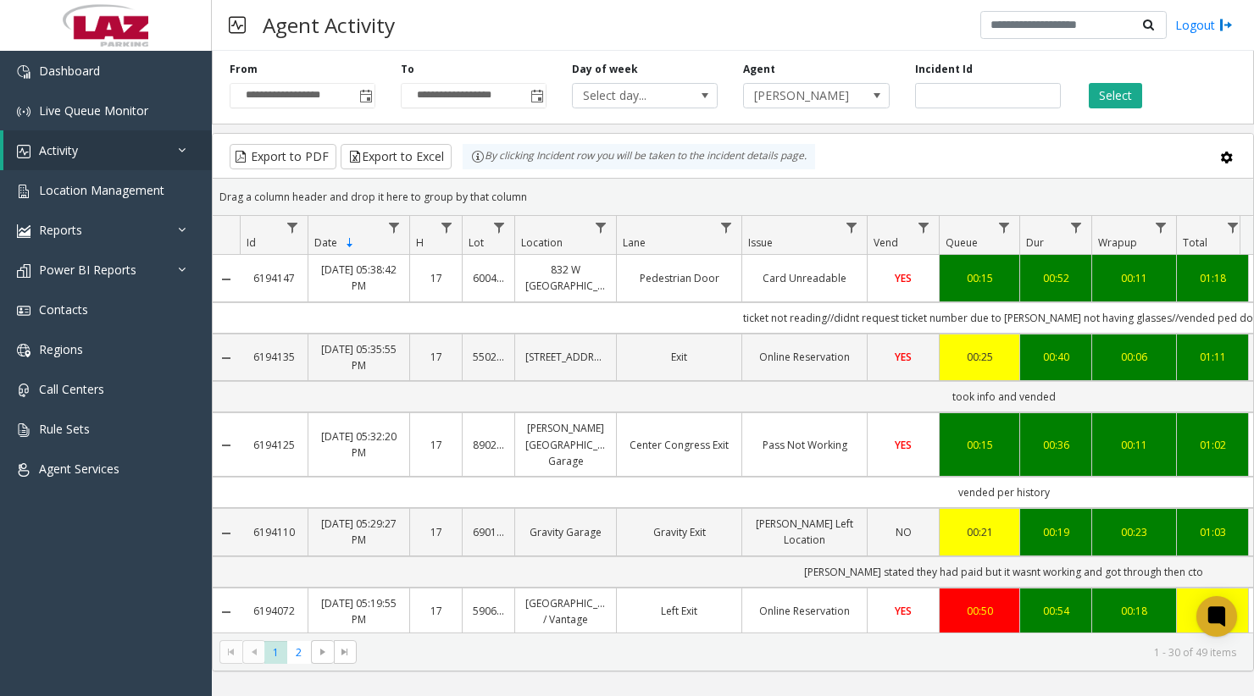
scroll to position [0, 169]
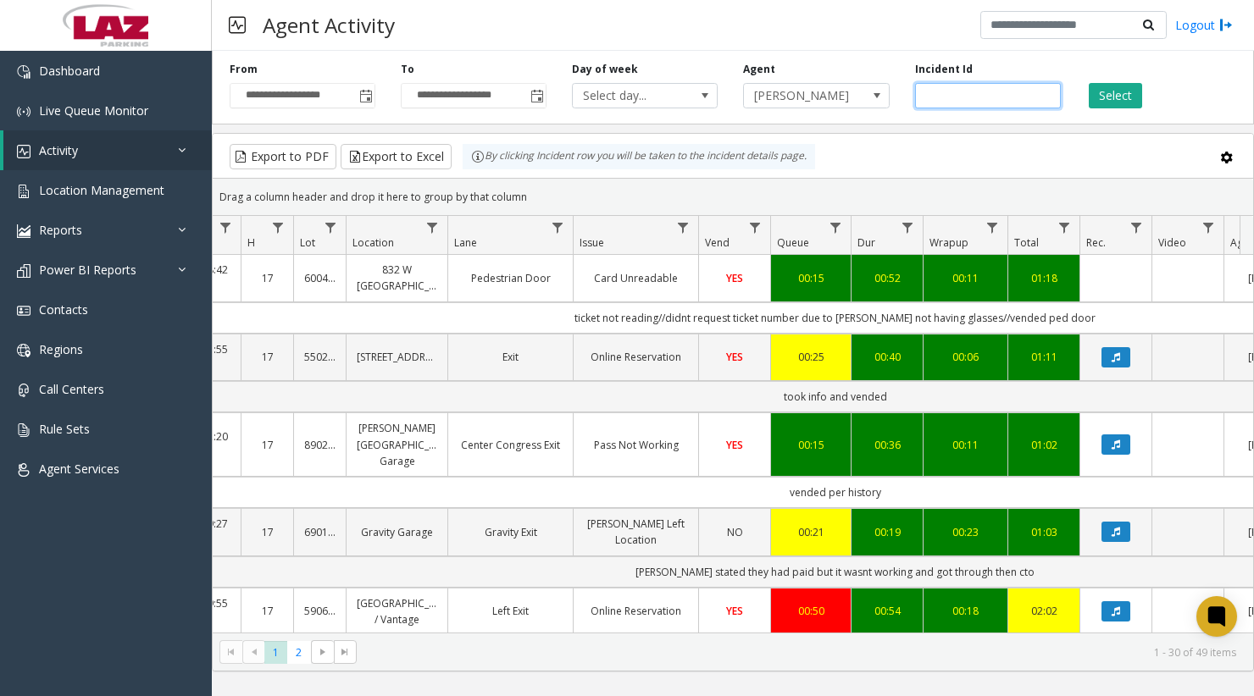
click at [949, 92] on input "number" at bounding box center [988, 95] width 146 height 25
paste input "*******"
click at [1119, 90] on button "Select" at bounding box center [1115, 95] width 53 height 25
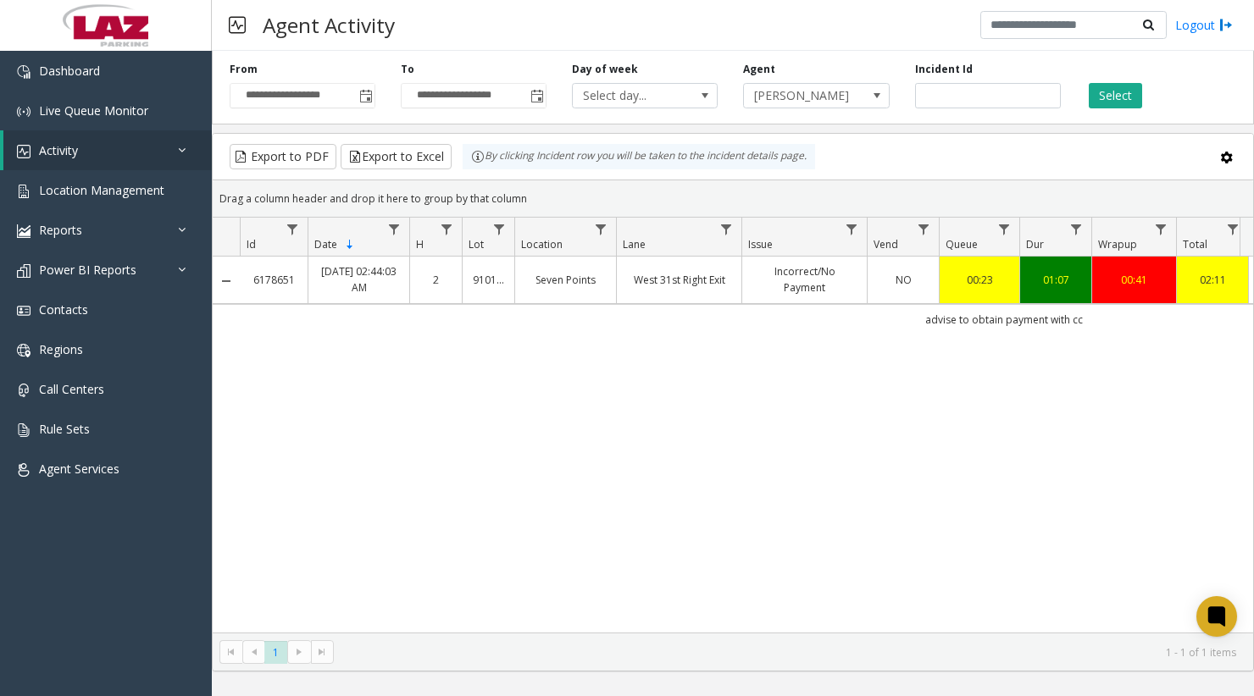
scroll to position [0, 84]
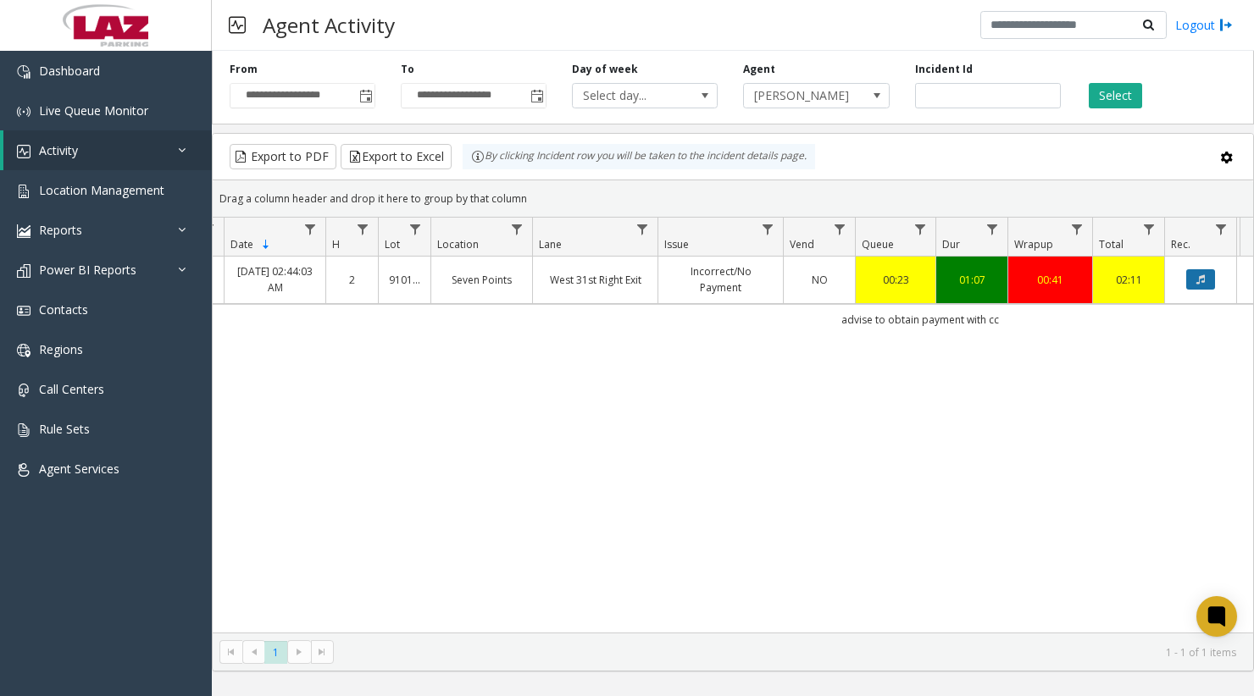
click at [1198, 270] on button "Data table" at bounding box center [1200, 279] width 29 height 20
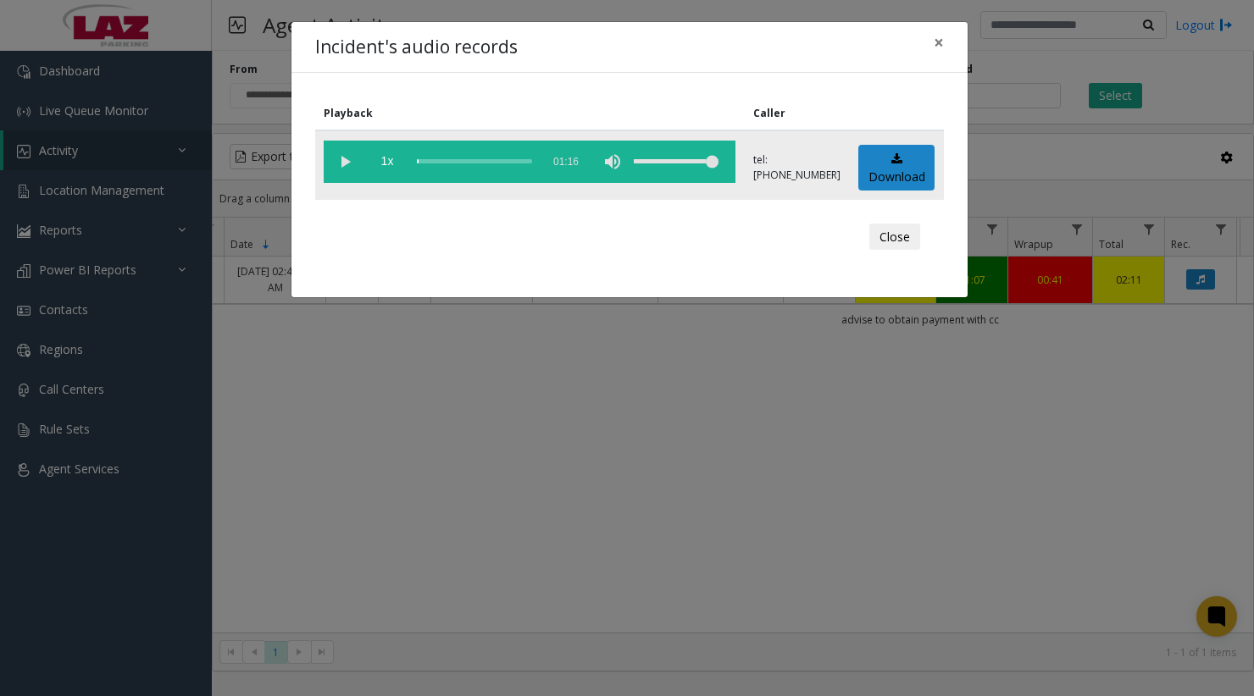
click at [341, 163] on vg-play-pause at bounding box center [345, 162] width 42 height 42
click at [430, 164] on div "scrub bar" at bounding box center [474, 162] width 115 height 42
click at [439, 165] on div "scrub bar" at bounding box center [474, 162] width 115 height 42
click at [938, 42] on span "×" at bounding box center [939, 42] width 10 height 24
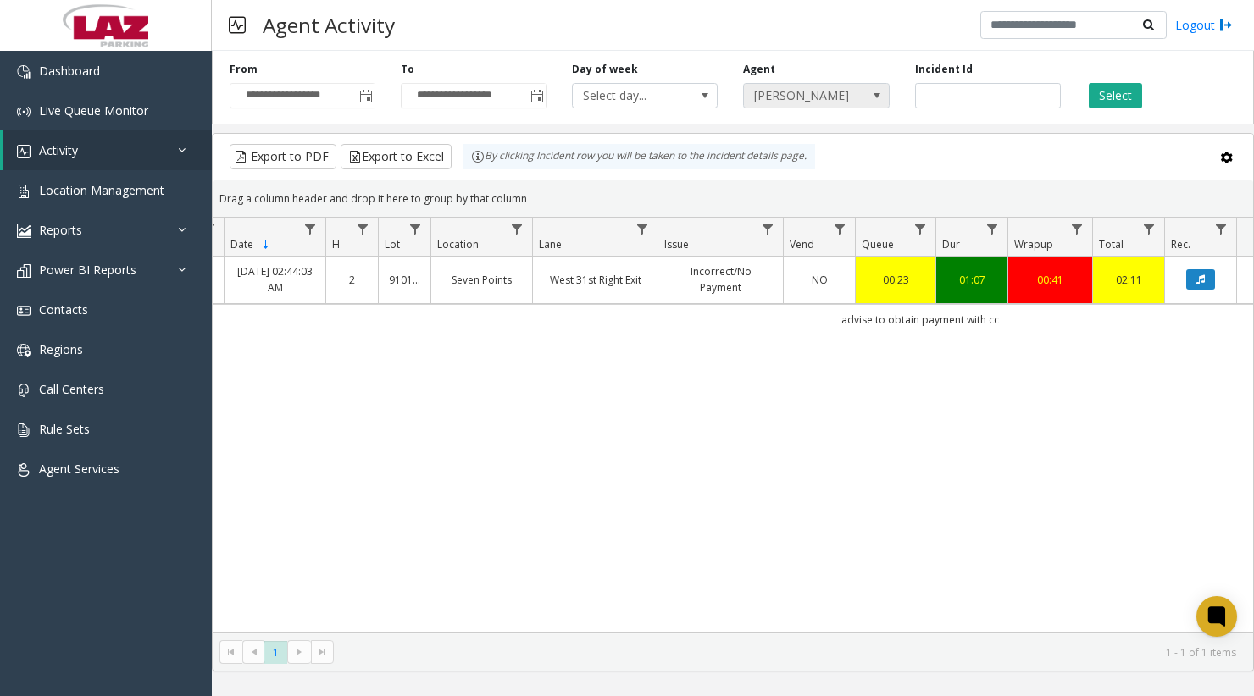
click at [828, 97] on span "[PERSON_NAME]" at bounding box center [801, 96] width 115 height 24
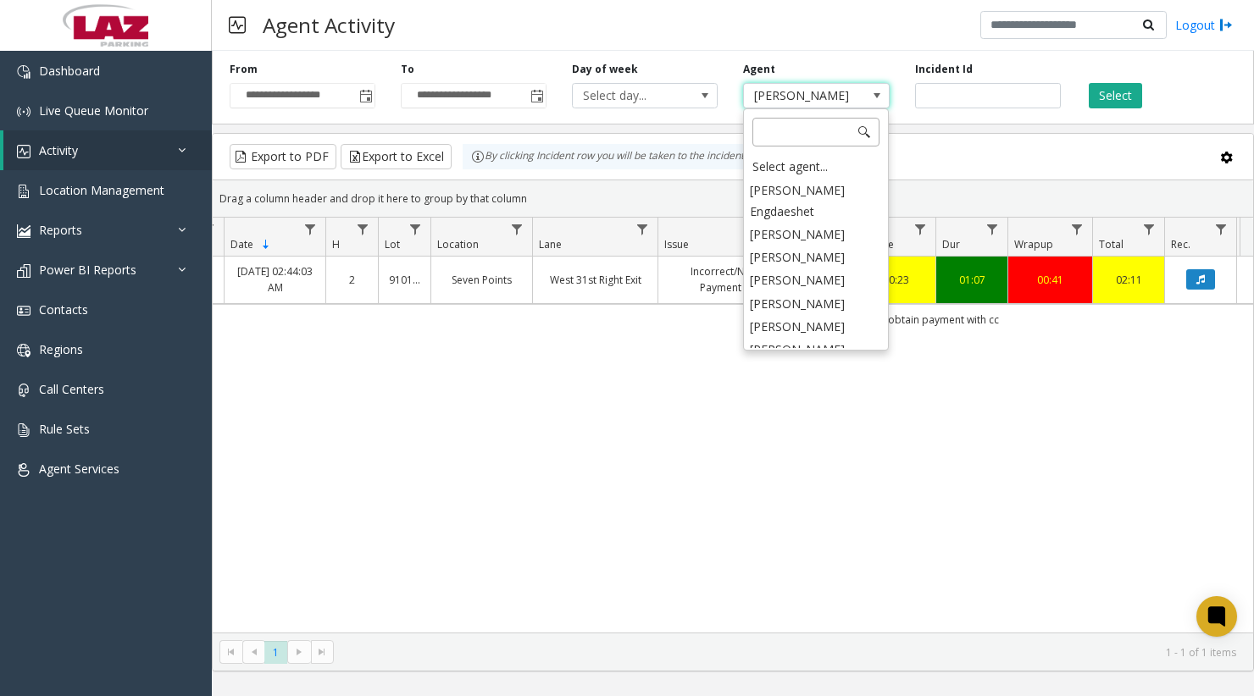
scroll to position [9016, 0]
click at [801, 159] on div "Select agent..." at bounding box center [816, 167] width 141 height 24
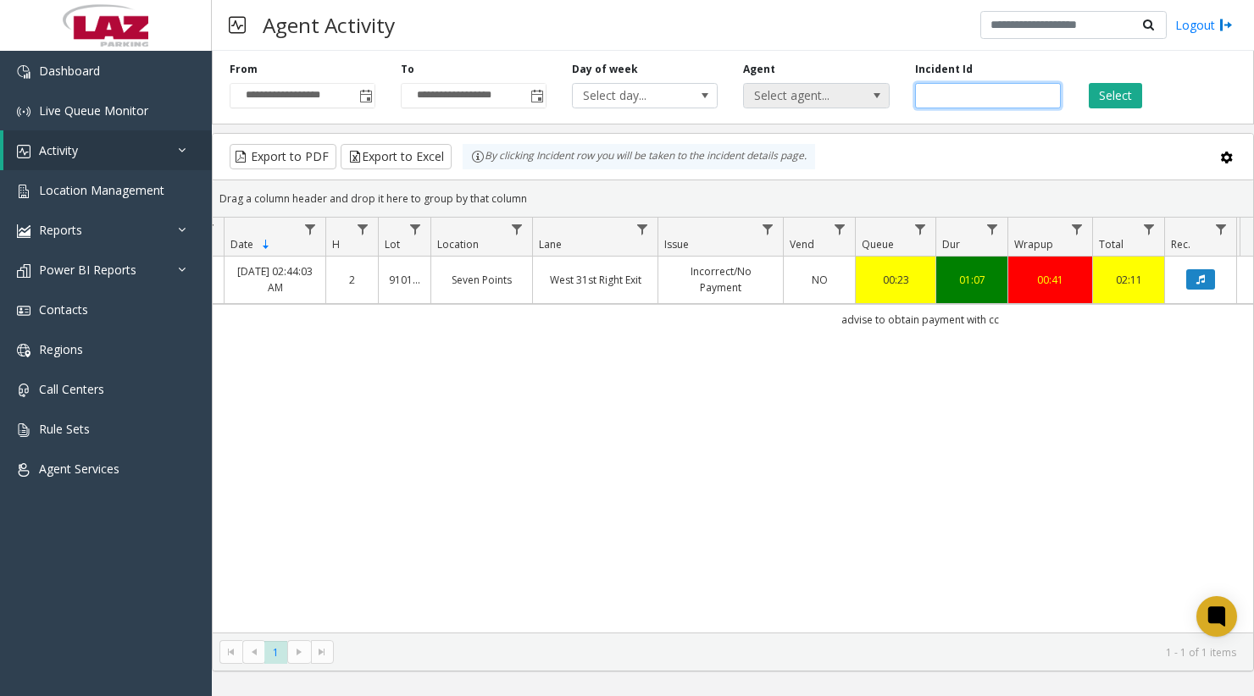
drag, startPoint x: 998, startPoint y: 102, endPoint x: 854, endPoint y: 105, distance: 144.1
click at [887, 103] on div "**********" at bounding box center [733, 84] width 1042 height 80
paste input "number"
type input "*******"
click at [1108, 107] on button "Select" at bounding box center [1115, 95] width 53 height 25
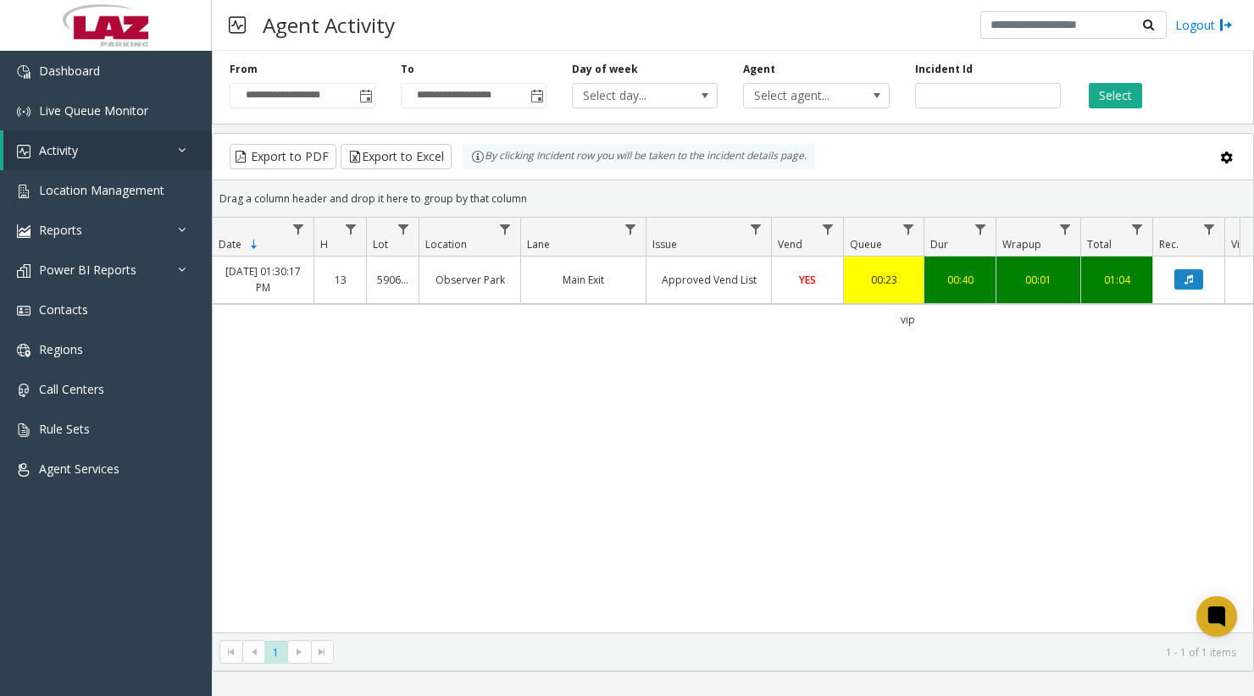
scroll to position [0, 12]
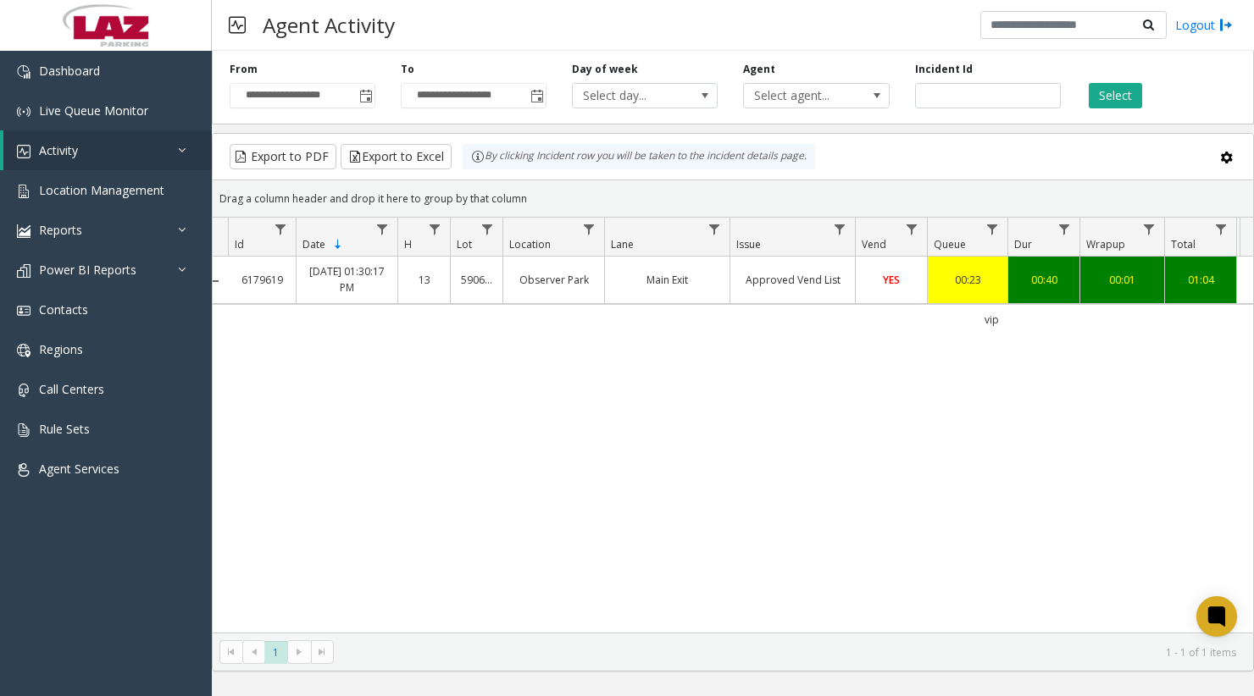
drag, startPoint x: 812, startPoint y: 619, endPoint x: 983, endPoint y: 617, distance: 170.3
click at [983, 617] on div "6179619 [DATE] 01:30:17 PM 13 [STREET_ADDRESS] Exit Approved Vend List YES 00:2…" at bounding box center [733, 445] width 1040 height 376
click at [872, 595] on div "6179619 [DATE] 01:30:17 PM 13 [STREET_ADDRESS] Exit Approved Vend List YES 00:2…" at bounding box center [733, 445] width 1040 height 376
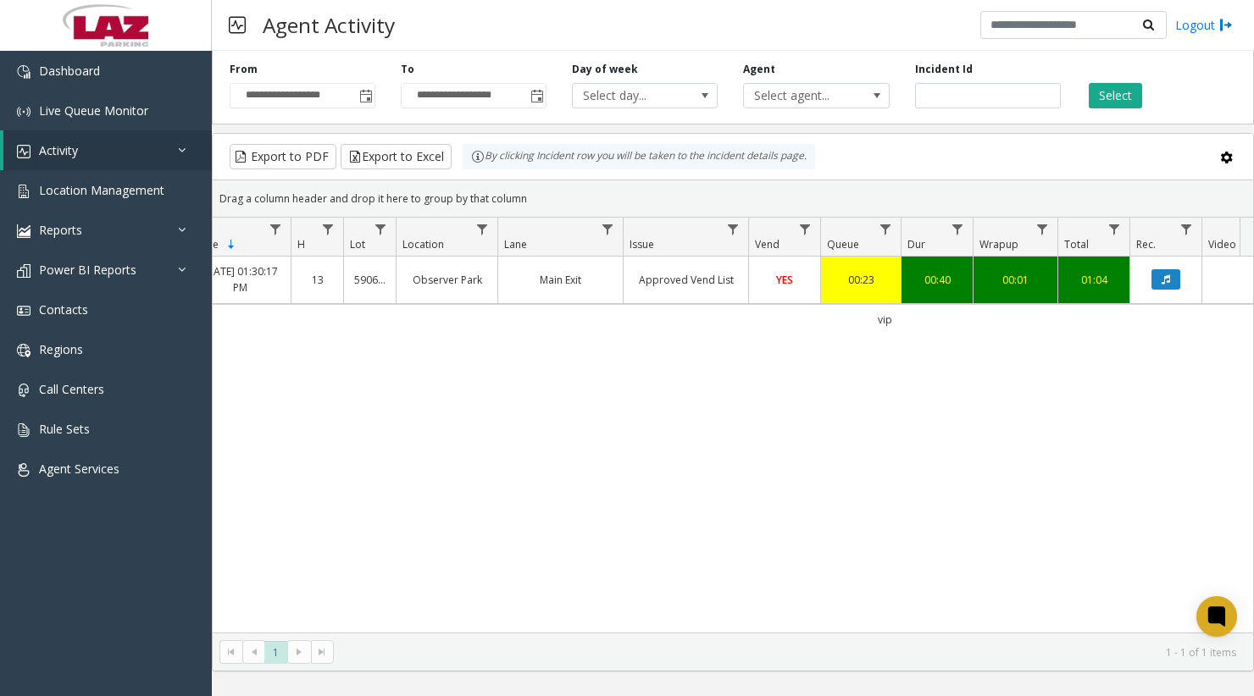
scroll to position [0, 200]
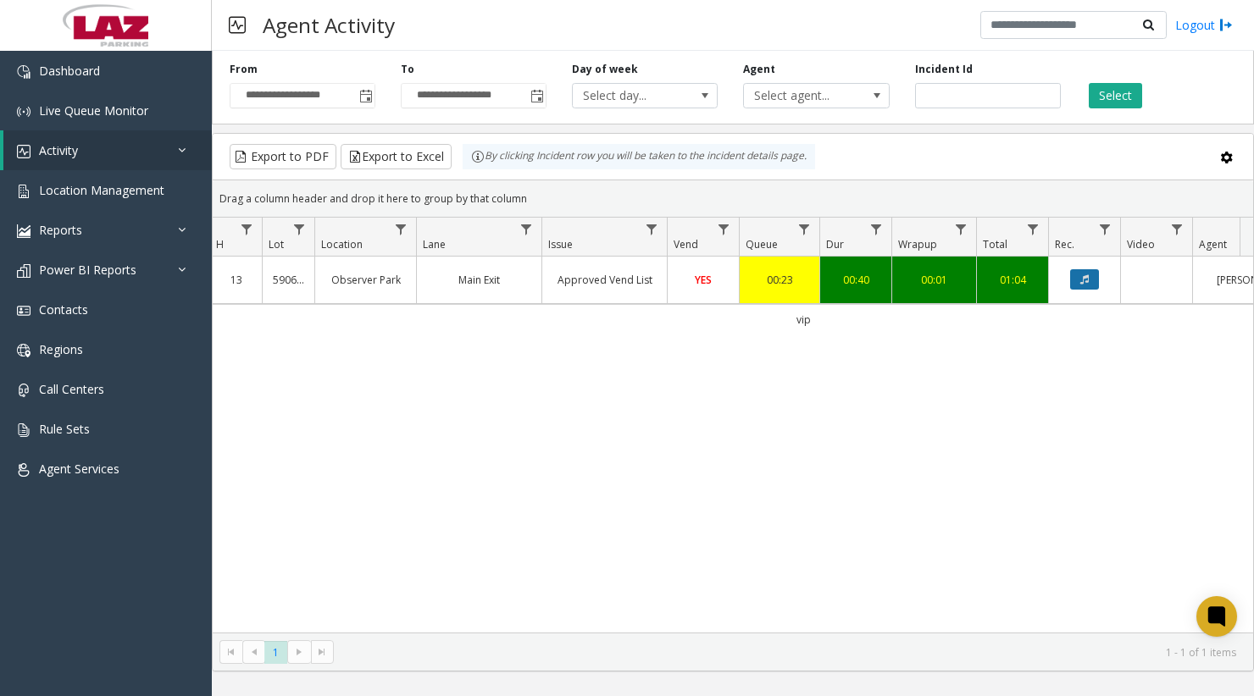
click at [1081, 278] on icon "Data table" at bounding box center [1084, 279] width 8 height 10
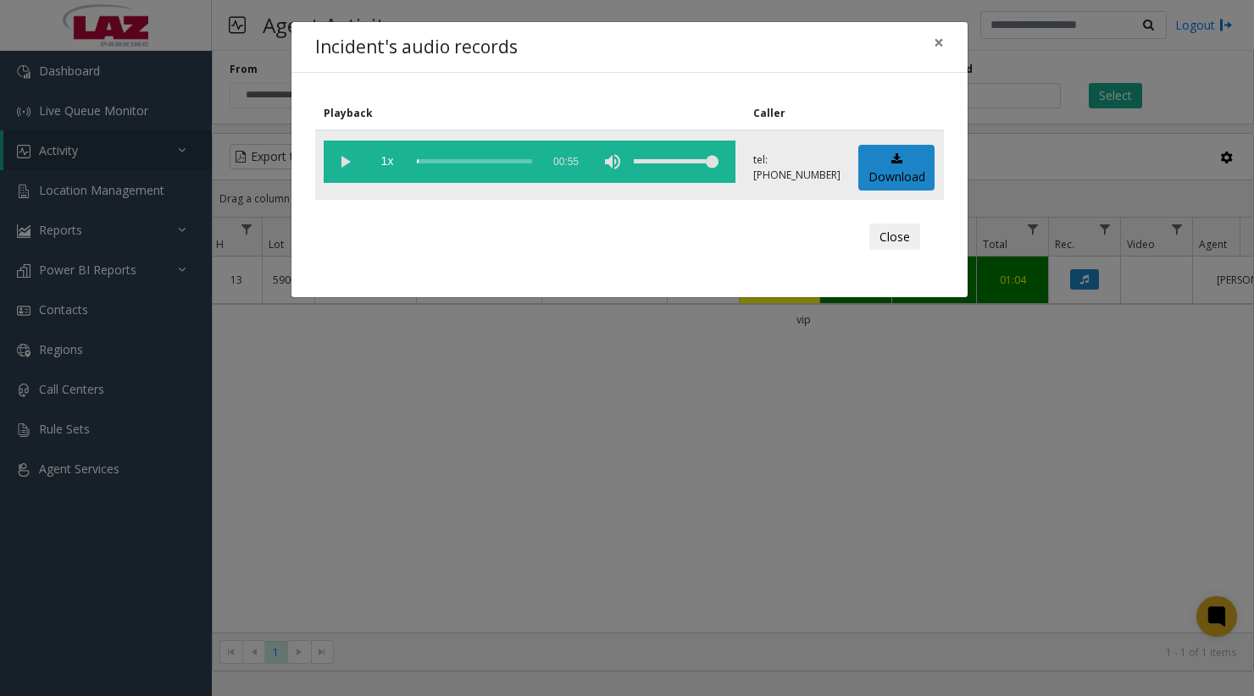
click at [336, 155] on vg-play-pause at bounding box center [345, 162] width 42 height 42
click at [912, 238] on button "Close" at bounding box center [894, 237] width 51 height 27
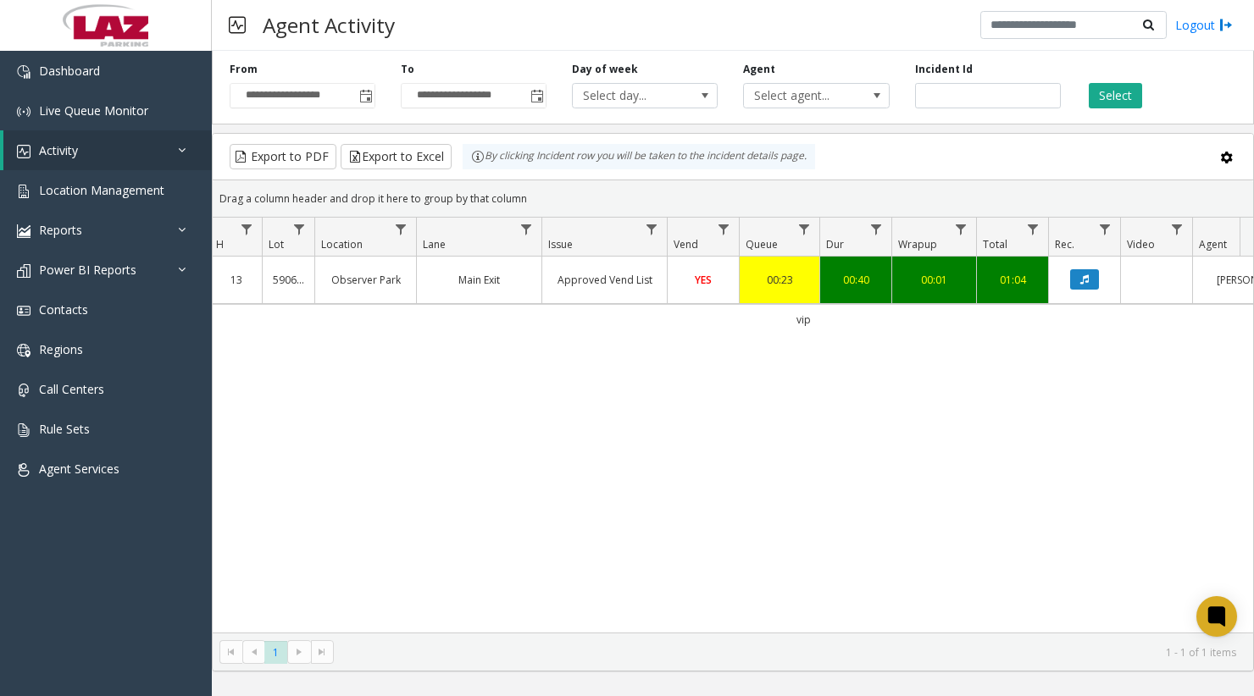
click at [1134, 279] on td "Data table" at bounding box center [1156, 280] width 72 height 47
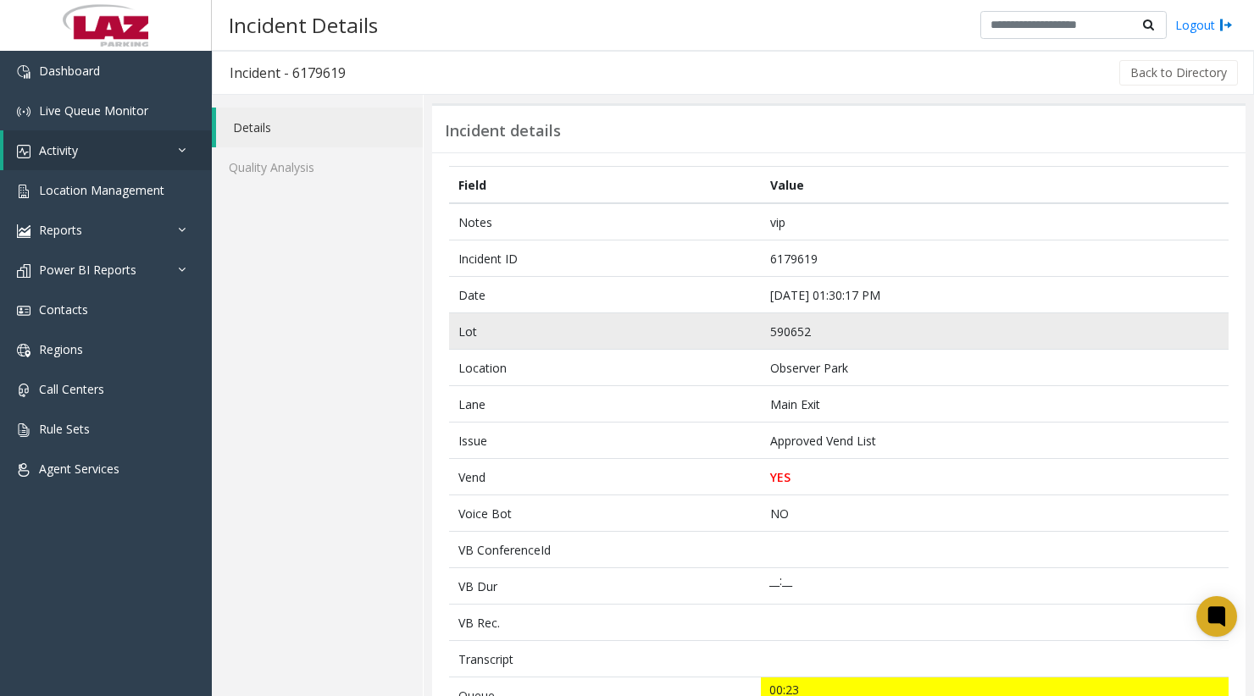
click at [792, 330] on td "590652" at bounding box center [995, 331] width 468 height 36
copy td "590652"
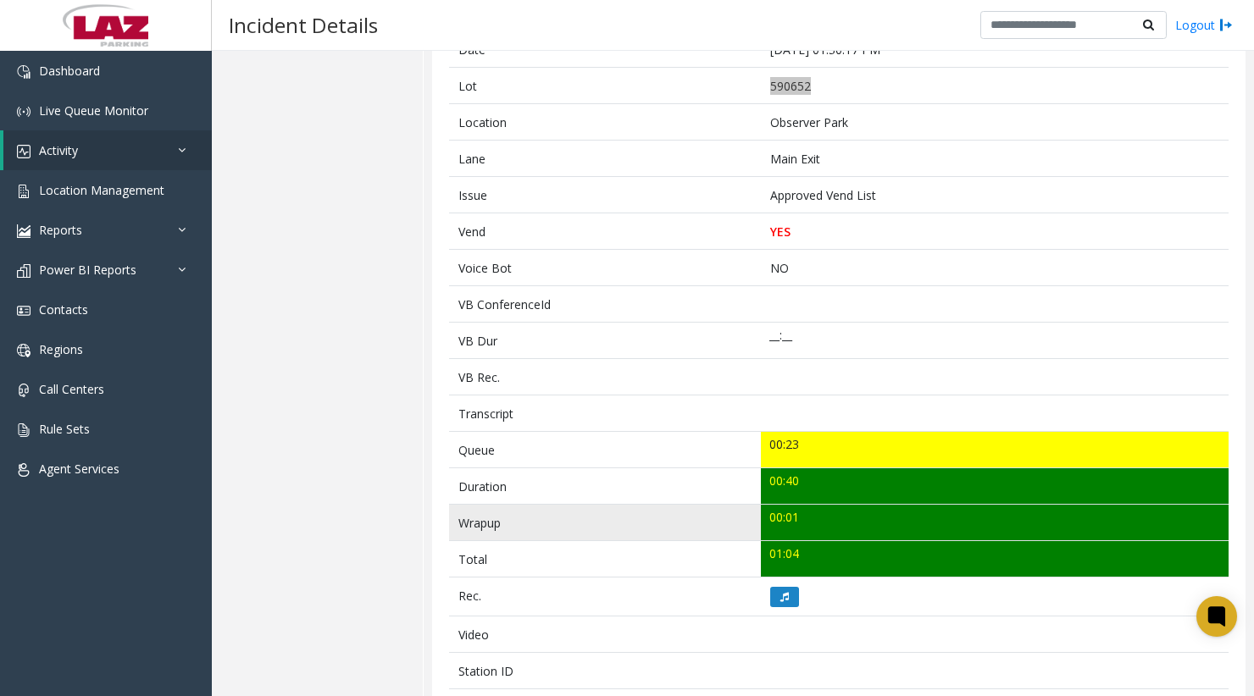
scroll to position [339, 0]
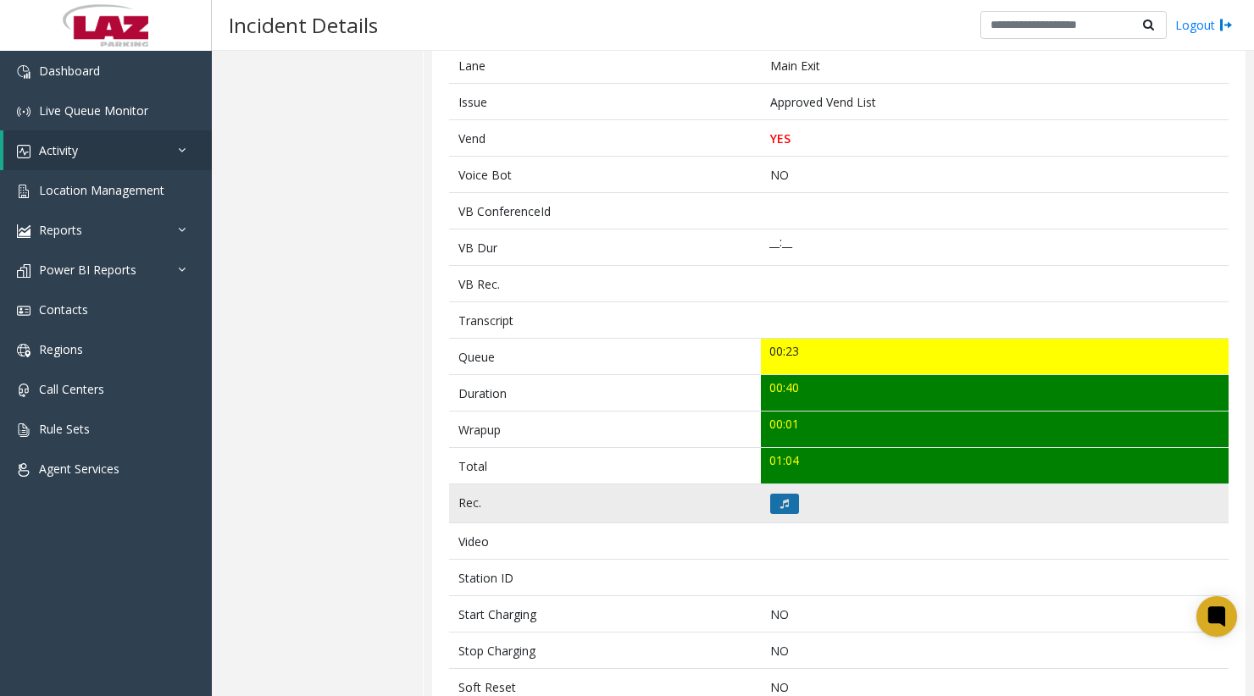
click at [790, 498] on button at bounding box center [784, 504] width 29 height 20
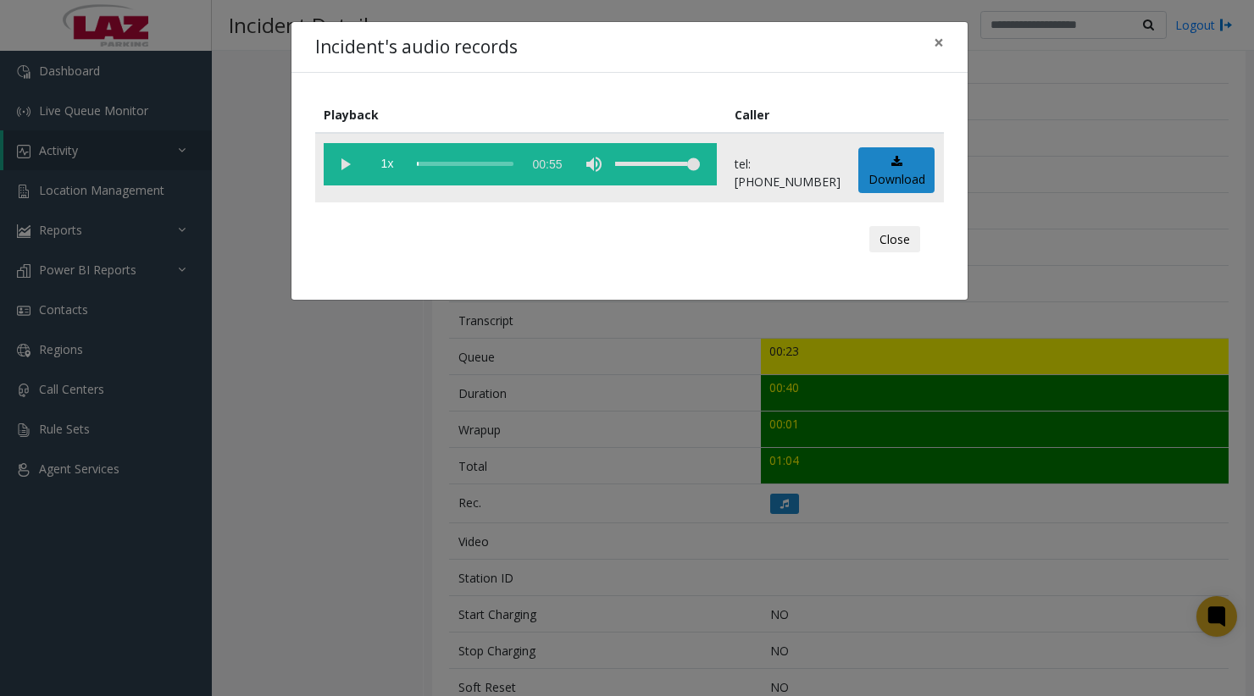
click at [342, 162] on vg-play-pause at bounding box center [345, 164] width 42 height 42
click at [452, 164] on div "scrub bar" at bounding box center [465, 164] width 97 height 42
click at [478, 160] on div "scrub bar" at bounding box center [465, 164] width 97 height 42
click at [487, 165] on div "scrub bar" at bounding box center [465, 164] width 97 height 42
click at [901, 230] on button "Close" at bounding box center [894, 239] width 51 height 27
